Goal: Information Seeking & Learning: Stay updated

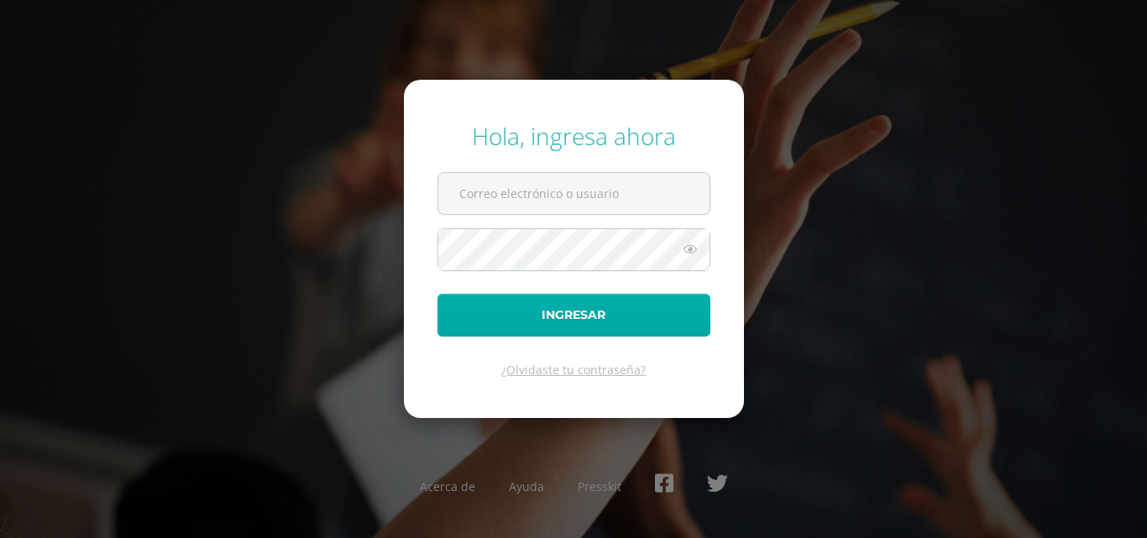
type input "[PERSON_NAME][EMAIL_ADDRESS][DOMAIN_NAME]"
click at [639, 317] on button "Ingresar" at bounding box center [573, 315] width 273 height 43
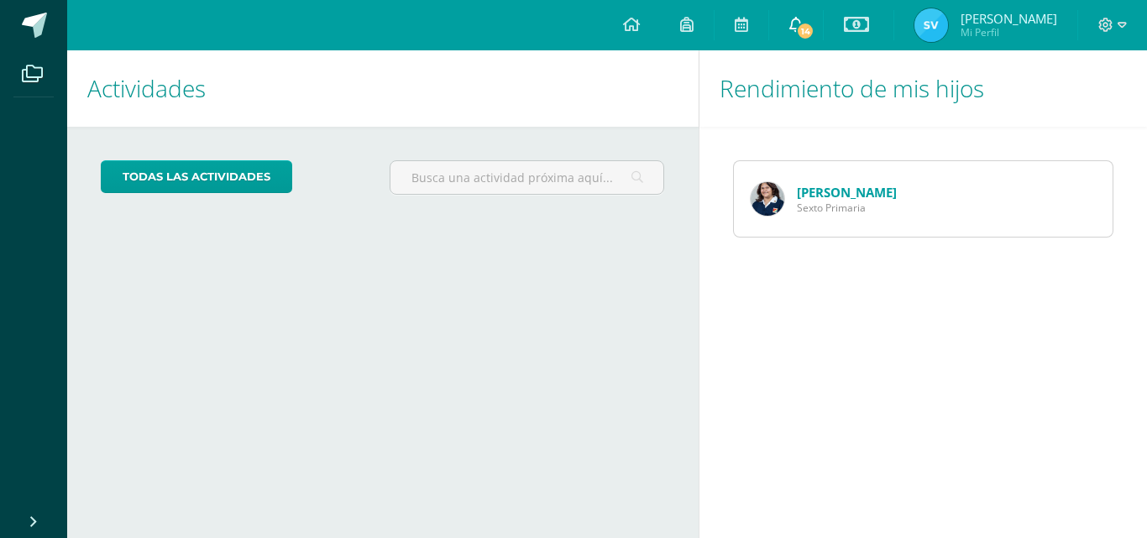
click at [823, 20] on link "14" at bounding box center [796, 25] width 54 height 50
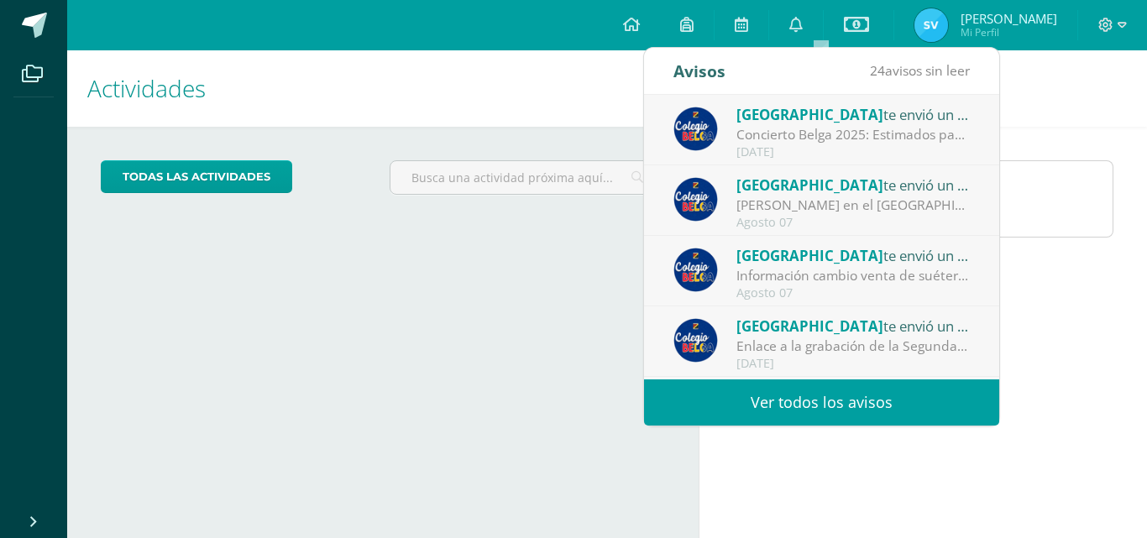
click at [865, 137] on div "Concierto Belga 2025: Estimados padres y madres de familia: Les saludamos cordi…" at bounding box center [852, 134] width 233 height 19
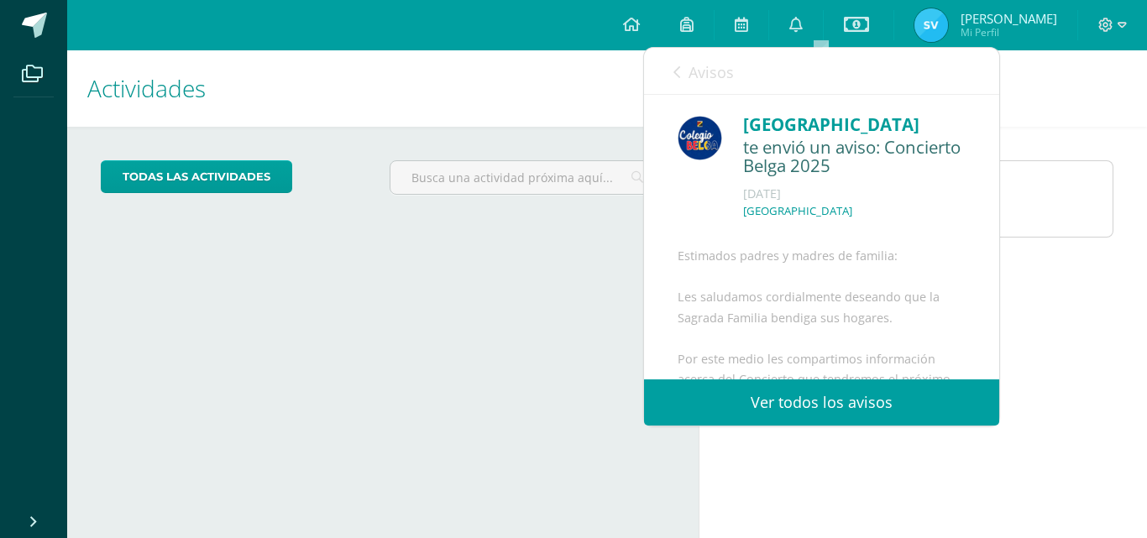
click at [915, 382] on link "Ver todos los avisos" at bounding box center [821, 403] width 355 height 46
click at [915, 389] on link "Ver todos los avisos" at bounding box center [821, 403] width 355 height 46
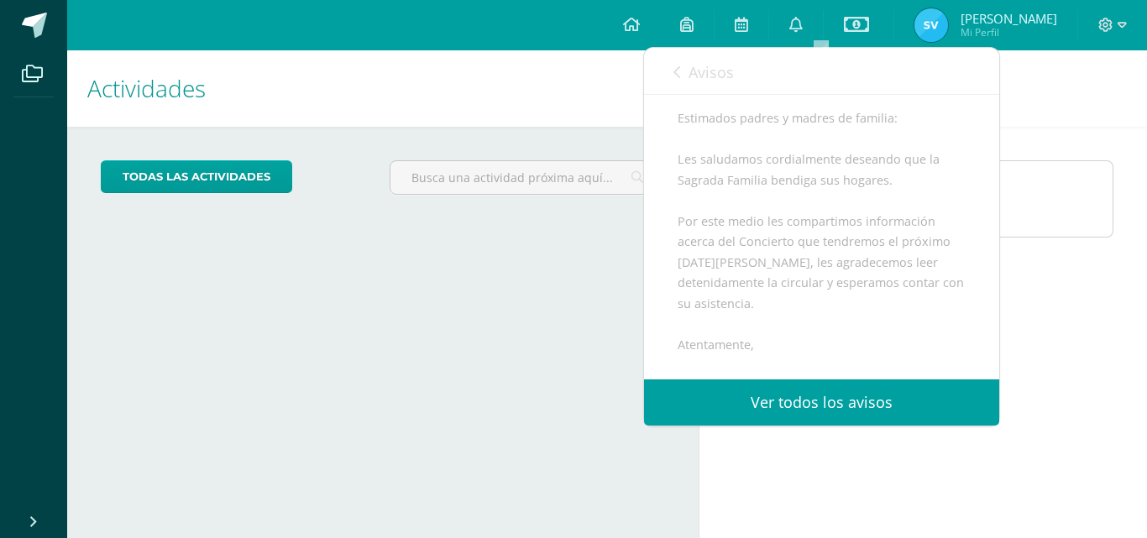
scroll to position [149, 0]
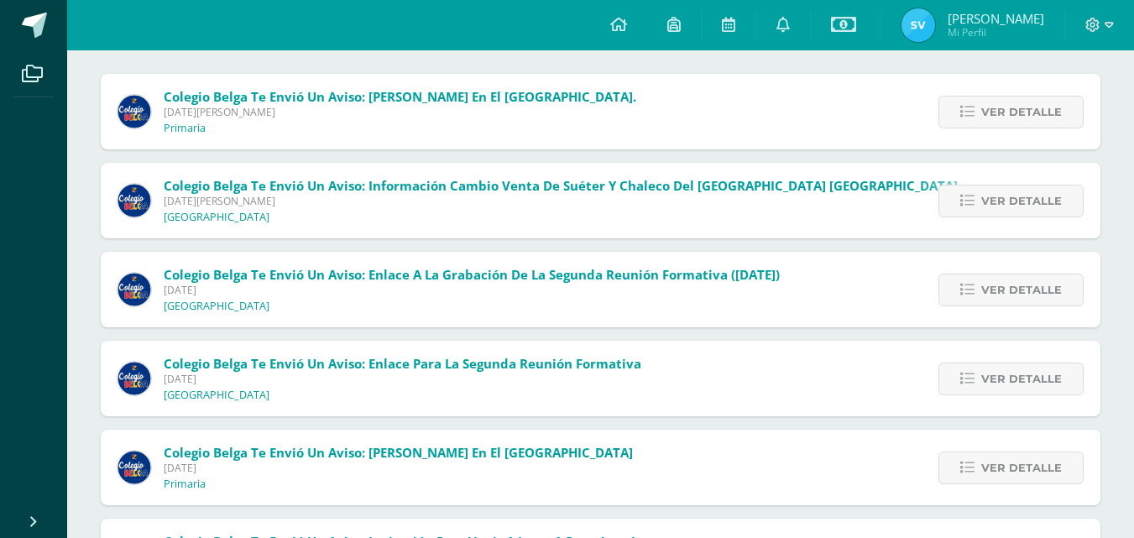
scroll to position [84, 0]
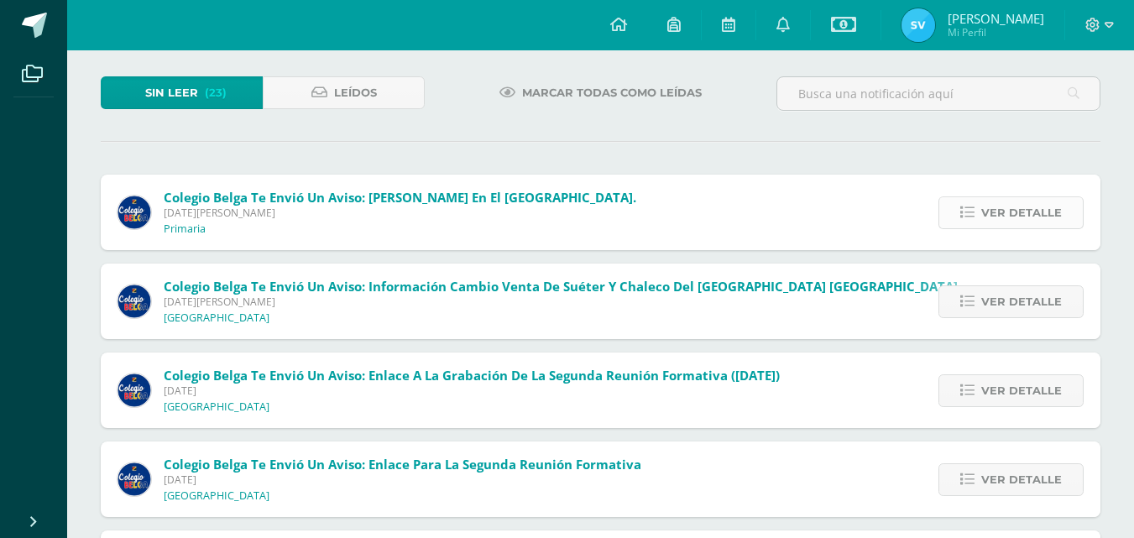
click at [1000, 207] on span "Ver detalle" at bounding box center [1022, 212] width 81 height 31
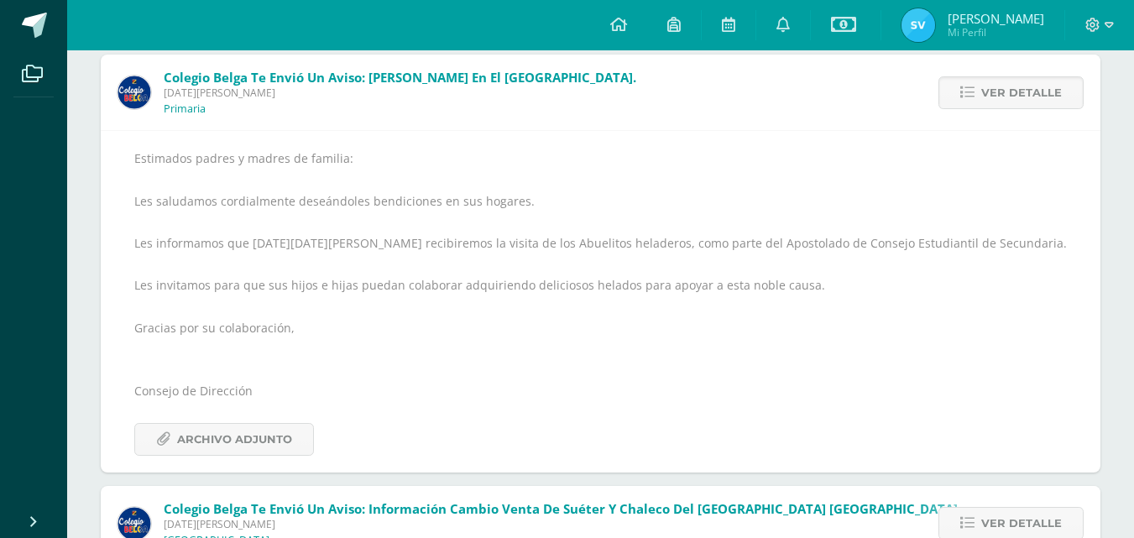
scroll to position [252, 0]
